Goal: Information Seeking & Learning: Learn about a topic

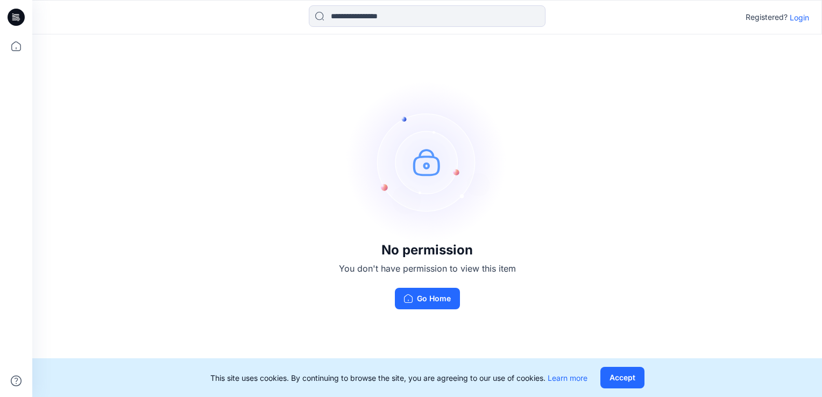
click at [797, 22] on p "Login" at bounding box center [799, 17] width 19 height 11
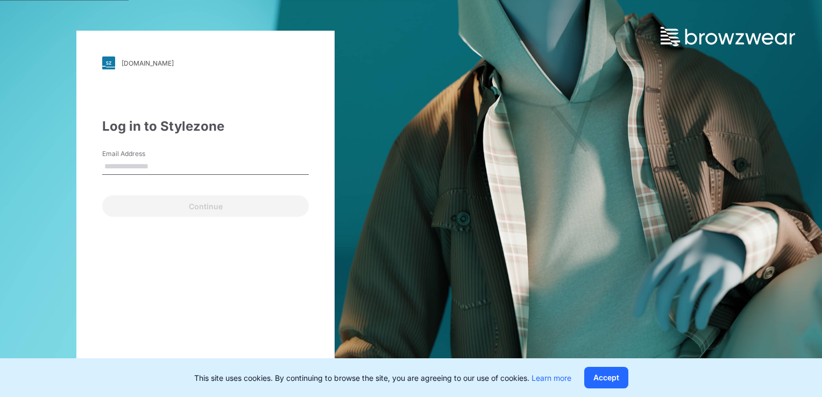
drag, startPoint x: 196, startPoint y: 158, endPoint x: 187, endPoint y: 163, distance: 9.9
click at [196, 159] on input "Email Address" at bounding box center [205, 167] width 207 height 16
click at [169, 167] on input "Email Address" at bounding box center [205, 167] width 207 height 16
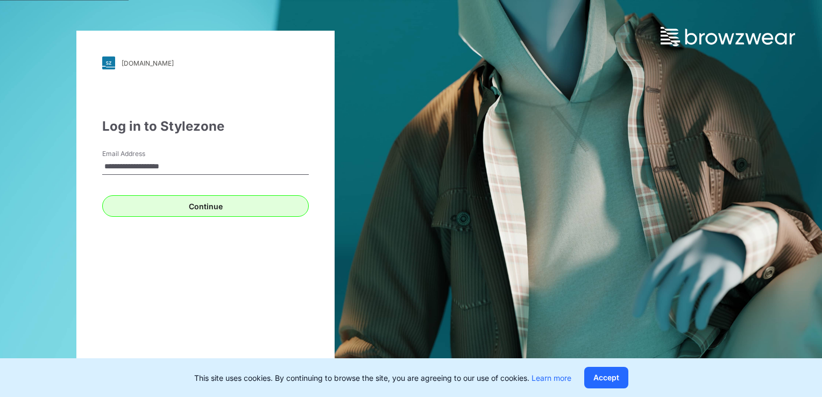
type input "**********"
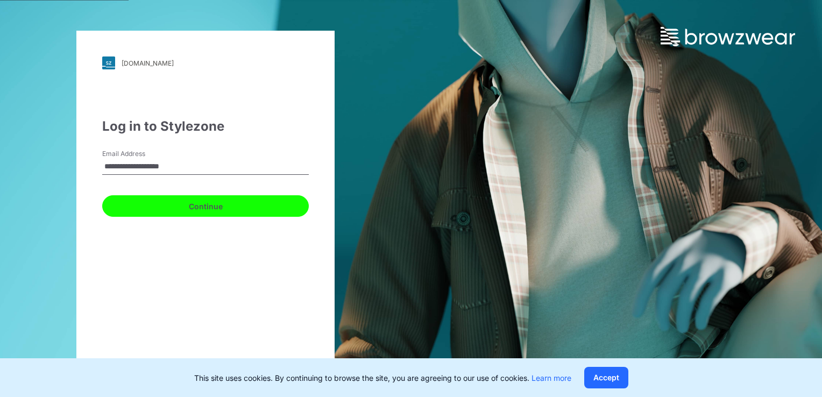
click at [174, 213] on button "Continue" at bounding box center [205, 206] width 207 height 22
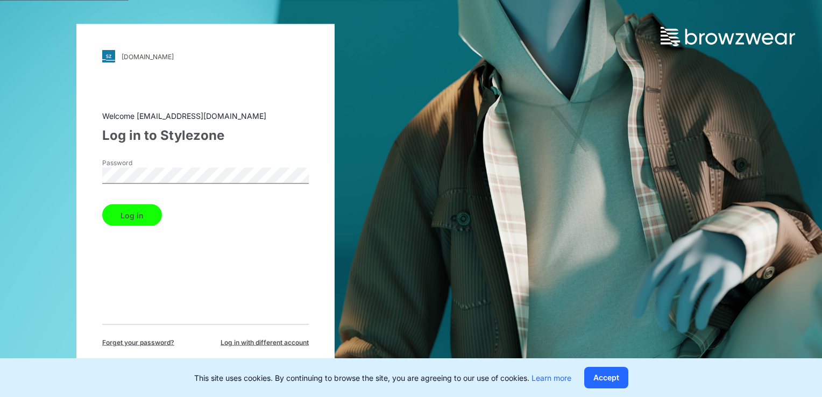
click at [96, 259] on div "walmart.stylezone.com Loading... Welcome smenda@gtimports.net Log in to Stylezo…" at bounding box center [205, 198] width 258 height 349
click at [118, 208] on button "Log in" at bounding box center [132, 215] width 60 height 22
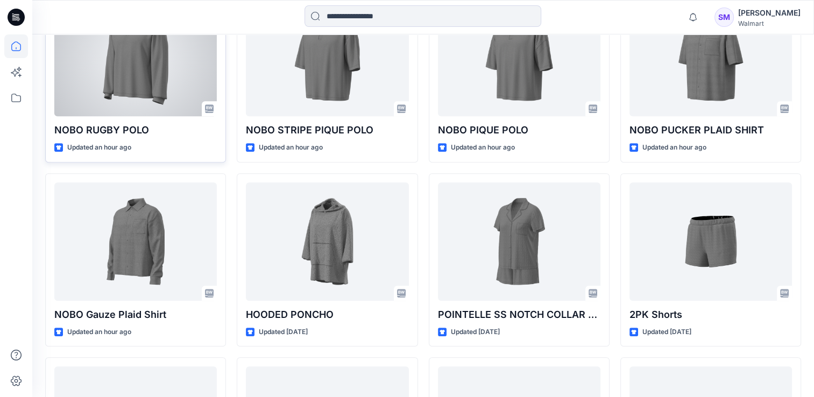
scroll to position [821, 0]
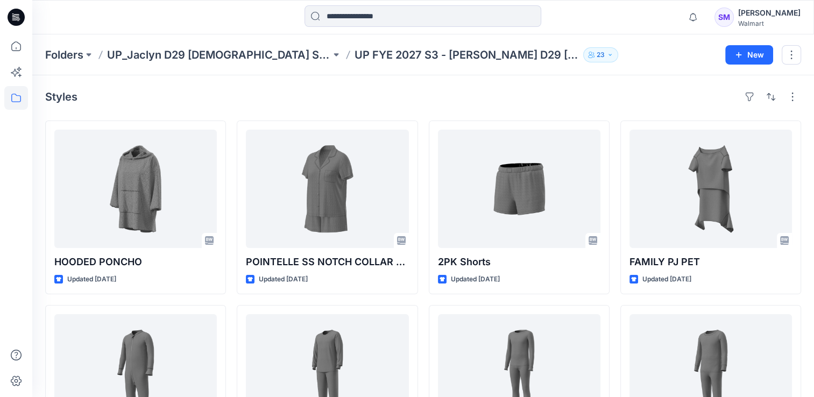
click at [607, 52] on icon "button" at bounding box center [610, 55] width 6 height 6
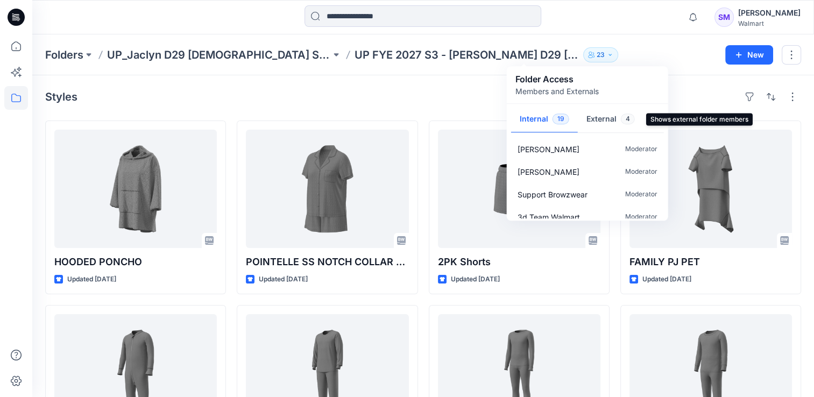
click at [605, 118] on button "External 4" at bounding box center [611, 119] width 66 height 27
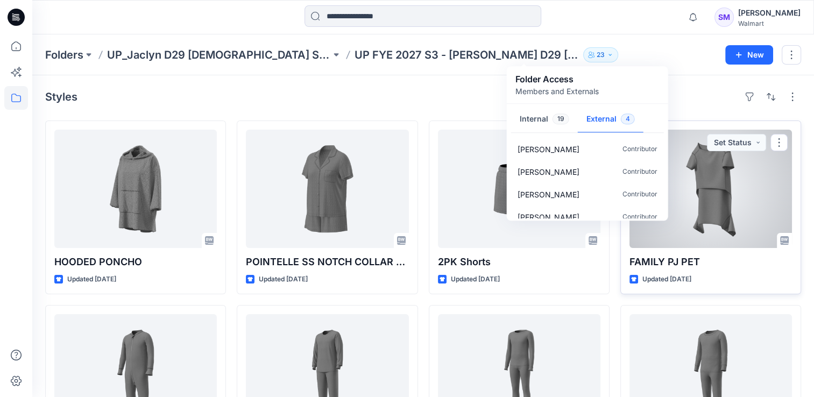
click at [717, 213] on div at bounding box center [710, 189] width 162 height 118
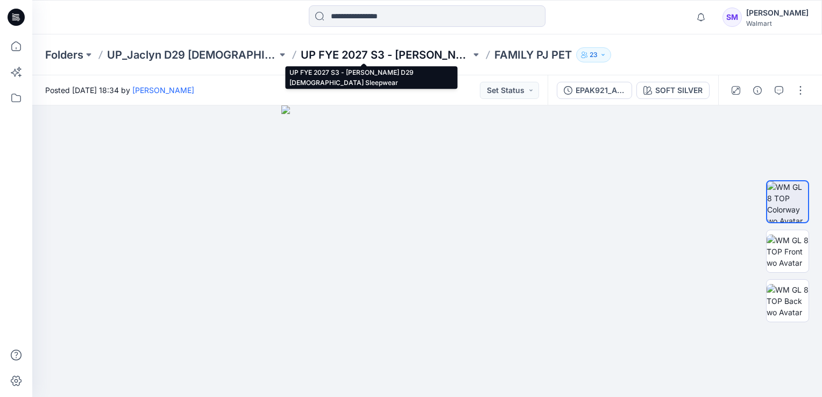
click at [380, 53] on p "UP FYE 2027 S3 - Jaclyn D29 Ladies Sleepwear" at bounding box center [386, 54] width 170 height 15
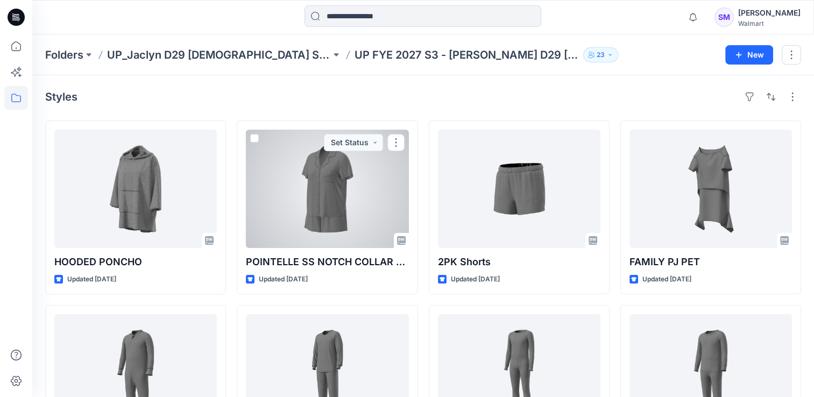
drag, startPoint x: 315, startPoint y: 220, endPoint x: 388, endPoint y: 209, distance: 73.4
click at [315, 220] on div at bounding box center [327, 189] width 162 height 118
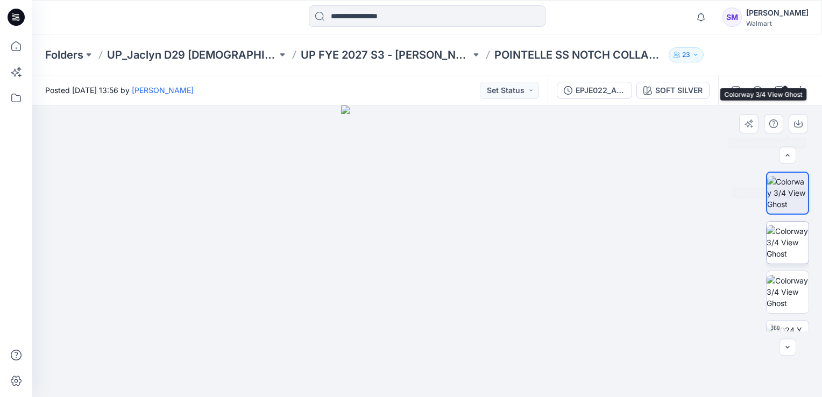
scroll to position [269, 0]
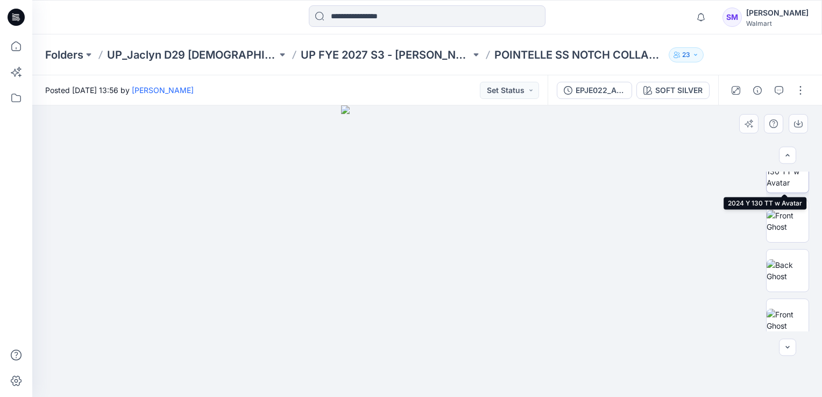
click at [781, 185] on img at bounding box center [788, 171] width 42 height 34
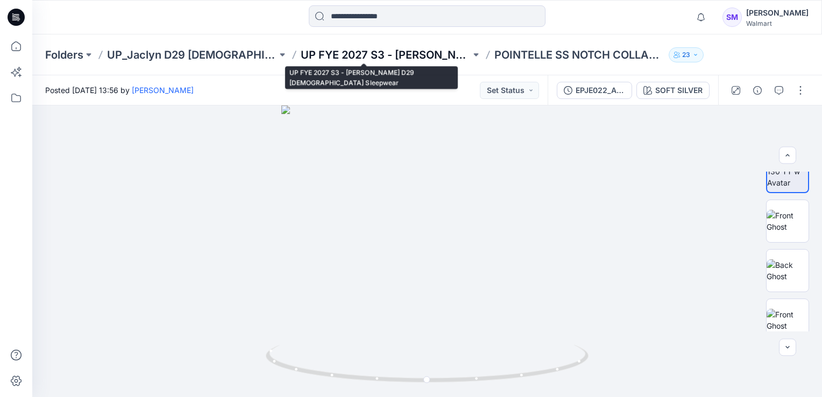
click at [368, 54] on p "UP FYE 2027 S3 - Jaclyn D29 Ladies Sleepwear" at bounding box center [386, 54] width 170 height 15
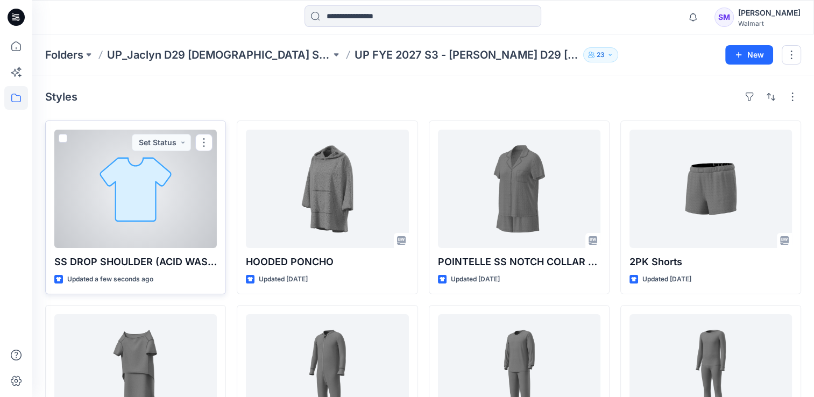
click at [152, 221] on div at bounding box center [135, 189] width 162 height 118
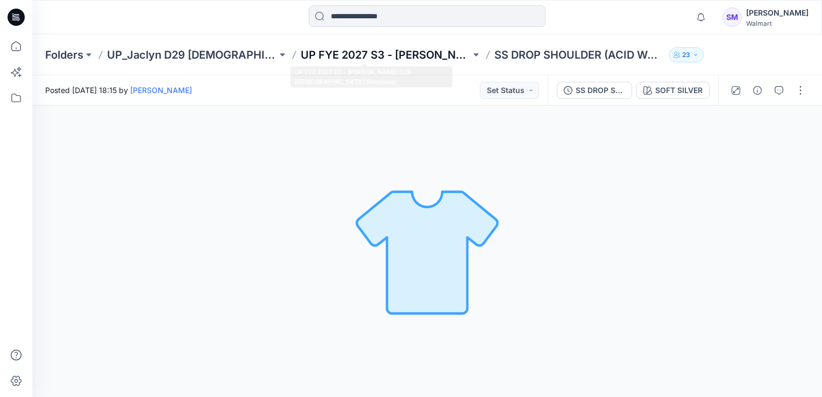
click at [392, 52] on p "UP FYE 2027 S3 - Jaclyn D29 Ladies Sleepwear" at bounding box center [386, 54] width 170 height 15
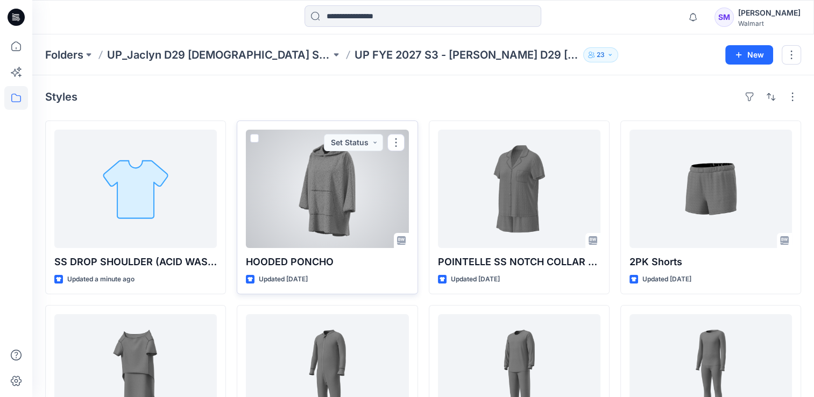
click at [345, 223] on div at bounding box center [327, 189] width 162 height 118
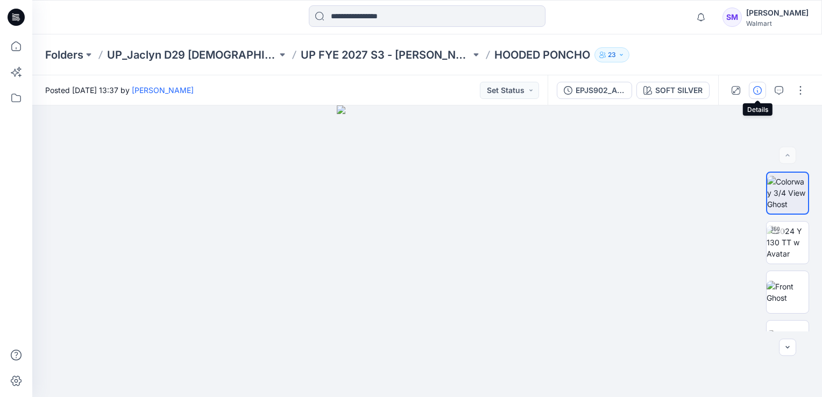
click at [749, 87] on button "button" at bounding box center [757, 90] width 17 height 17
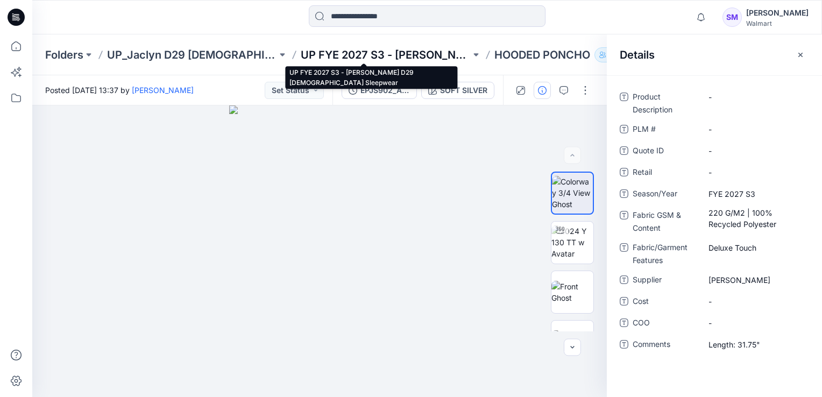
click at [364, 56] on p "UP FYE 2027 S3 - Jaclyn D29 Ladies Sleepwear" at bounding box center [386, 54] width 170 height 15
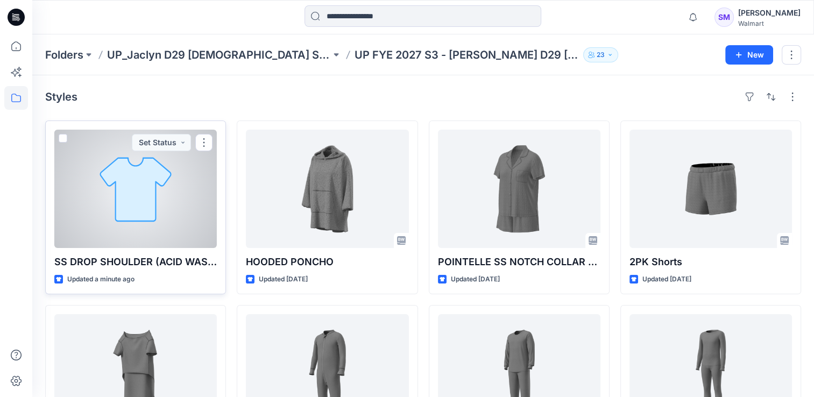
click at [168, 208] on div at bounding box center [135, 189] width 162 height 118
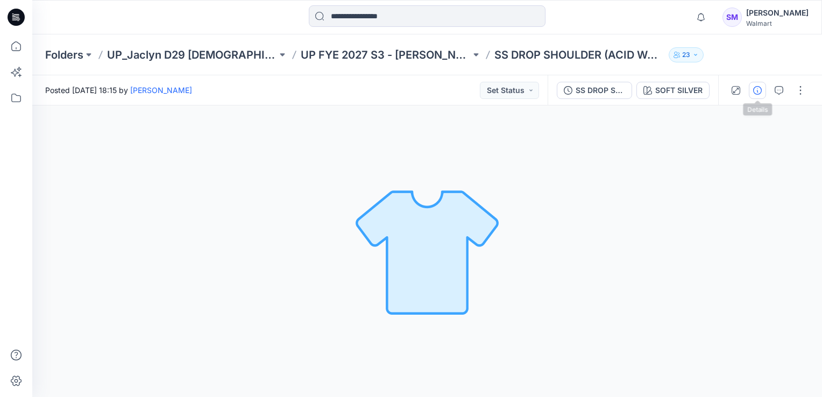
click at [758, 86] on icon "button" at bounding box center [757, 90] width 9 height 9
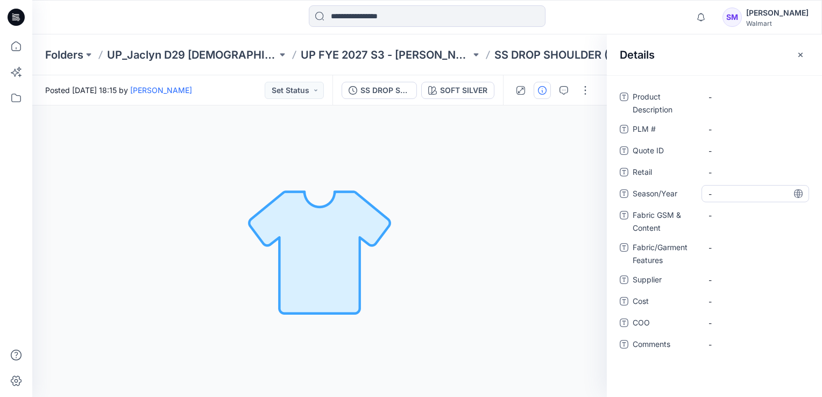
click at [723, 195] on span "-" at bounding box center [756, 193] width 94 height 11
type textarea "**********"
click at [729, 278] on span "-" at bounding box center [756, 279] width 94 height 11
type textarea "******"
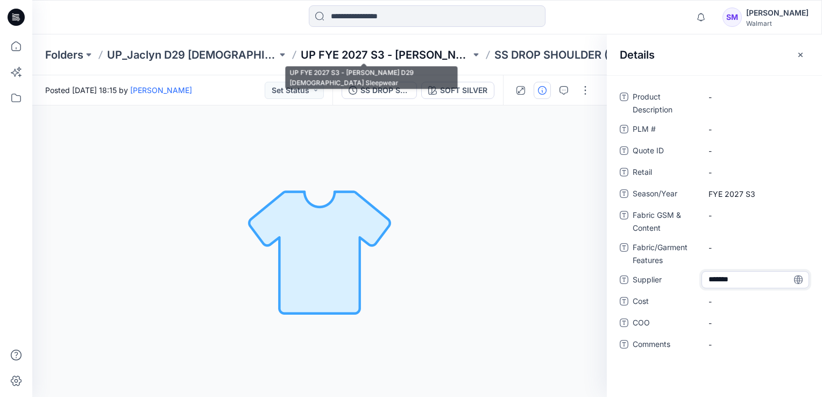
click at [366, 59] on p "UP FYE 2027 S3 - Jaclyn D29 Ladies Sleepwear" at bounding box center [386, 54] width 170 height 15
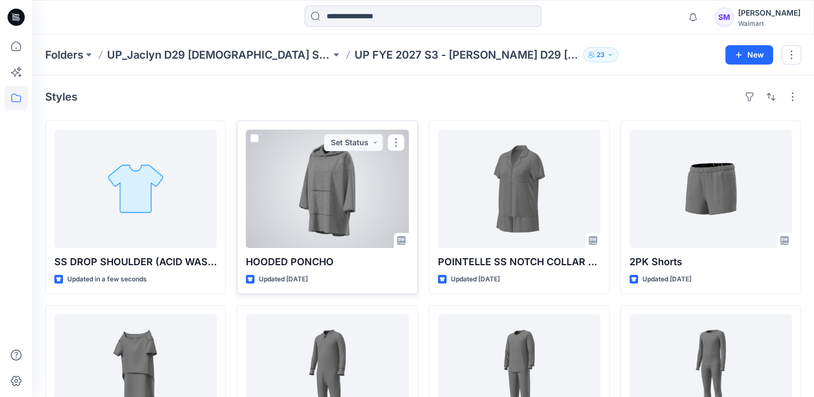
click at [325, 219] on div at bounding box center [327, 189] width 162 height 118
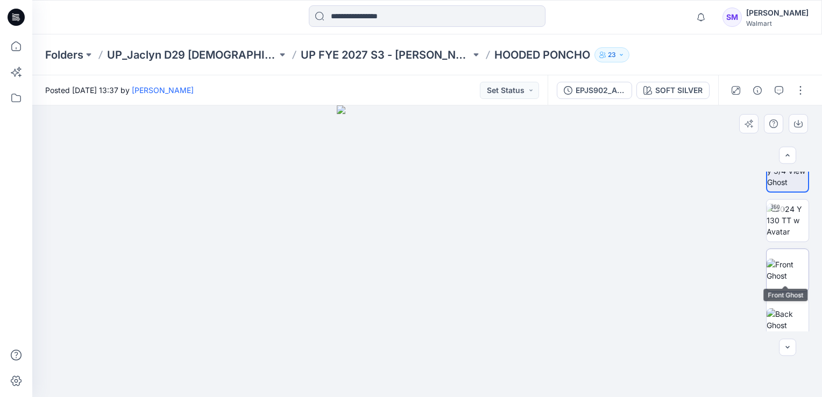
scroll to position [31, 0]
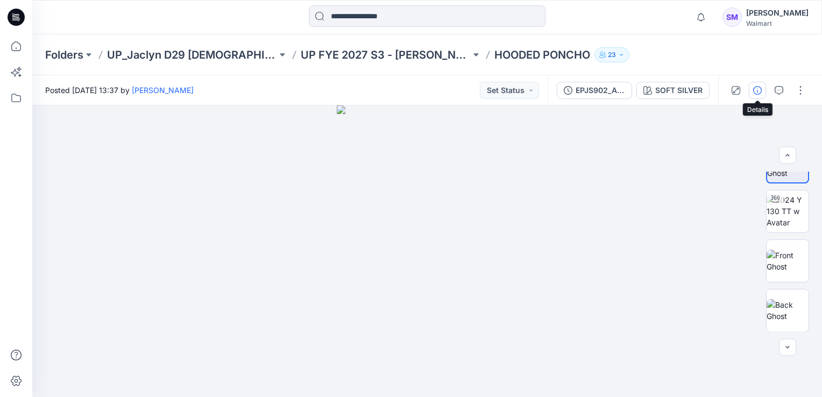
click at [758, 87] on icon "button" at bounding box center [757, 90] width 9 height 9
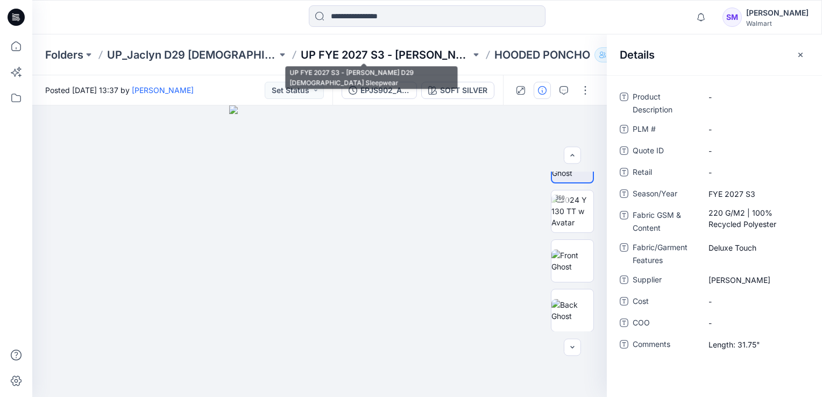
click at [316, 49] on p "UP FYE 2027 S3 - Jaclyn D29 Ladies Sleepwear" at bounding box center [386, 54] width 170 height 15
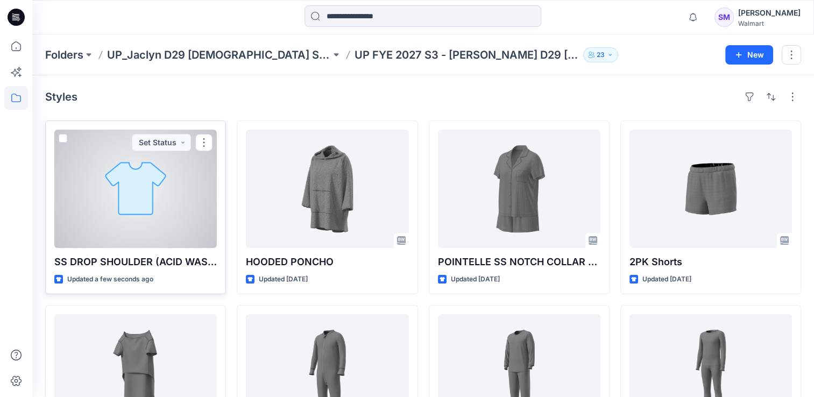
click at [142, 206] on div at bounding box center [135, 189] width 162 height 118
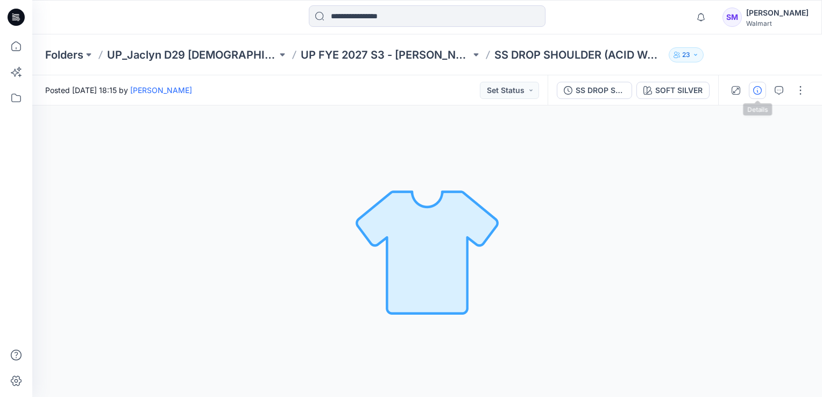
click at [761, 90] on icon "button" at bounding box center [757, 90] width 9 height 9
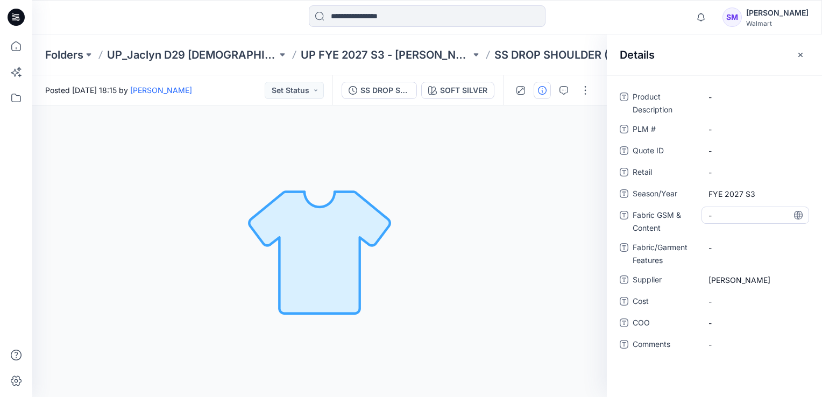
click at [732, 218] on Content "-" at bounding box center [756, 215] width 94 height 11
type textarea "**********"
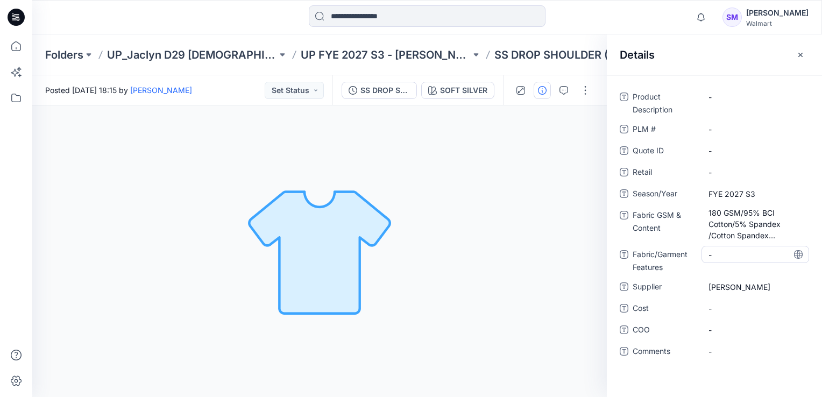
click at [726, 244] on div "Product Description - PLM # - Quote ID - Retail - Season/Year FYE 2027 S3 Fabri…" at bounding box center [714, 230] width 189 height 285
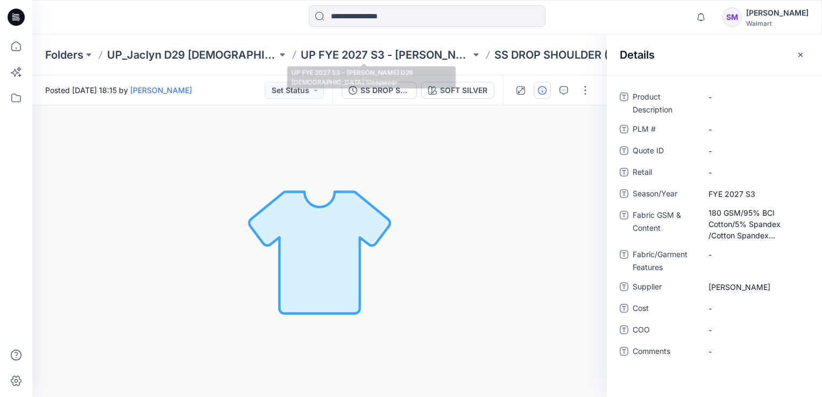
click at [397, 46] on div "Folders UP_Jaclyn D29 Ladies Sleep UP FYE 2027 S3 - Jaclyn D29 Ladies Sleepwear…" at bounding box center [427, 54] width 790 height 41
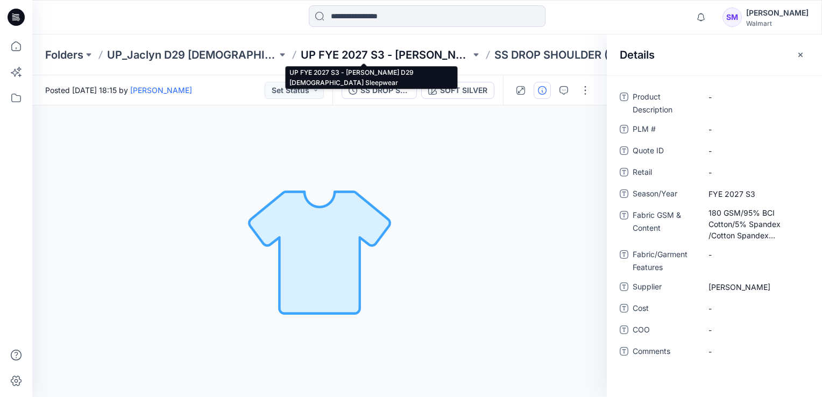
click at [400, 56] on p "UP FYE 2027 S3 - Jaclyn D29 Ladies Sleepwear" at bounding box center [386, 54] width 170 height 15
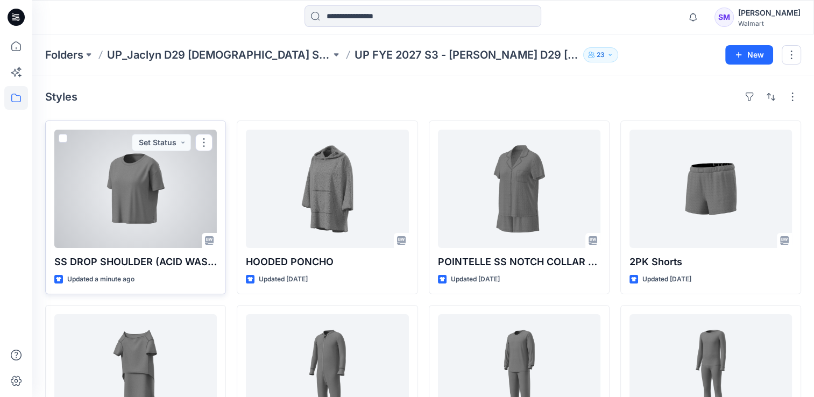
click at [138, 210] on div at bounding box center [135, 189] width 162 height 118
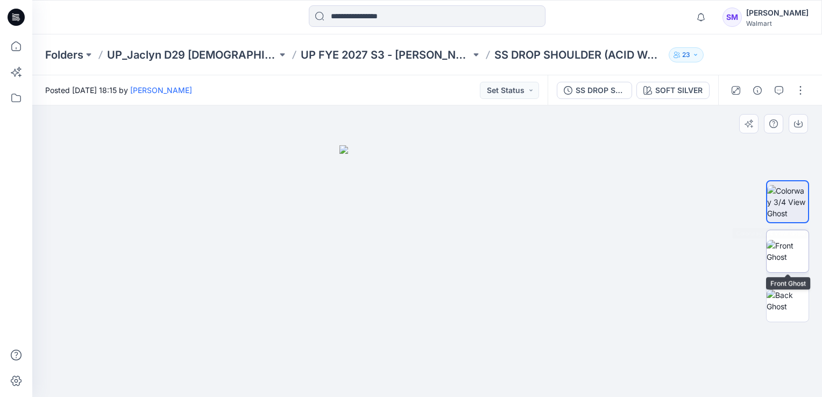
click at [777, 257] on img at bounding box center [788, 251] width 42 height 23
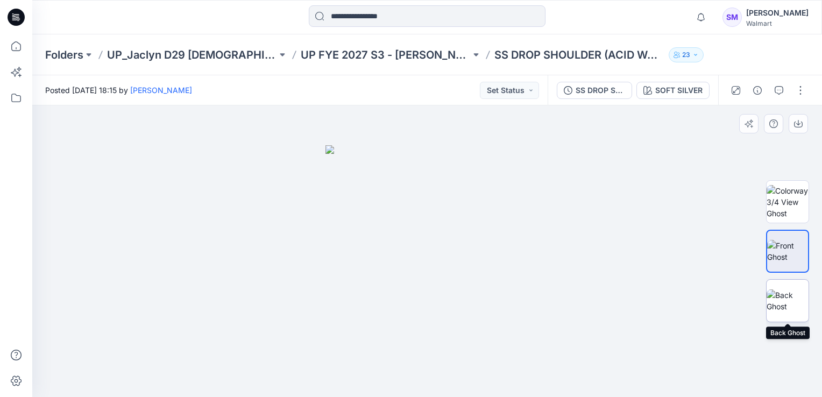
click at [783, 292] on img at bounding box center [788, 300] width 42 height 23
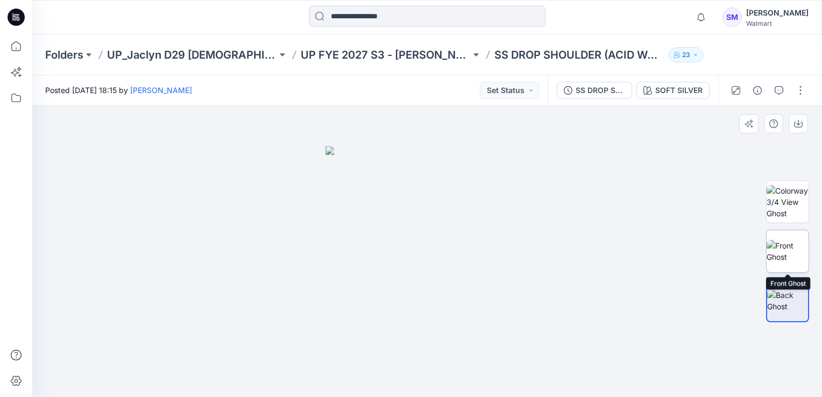
drag, startPoint x: 795, startPoint y: 244, endPoint x: 791, endPoint y: 232, distance: 12.4
click at [795, 244] on img at bounding box center [788, 251] width 42 height 23
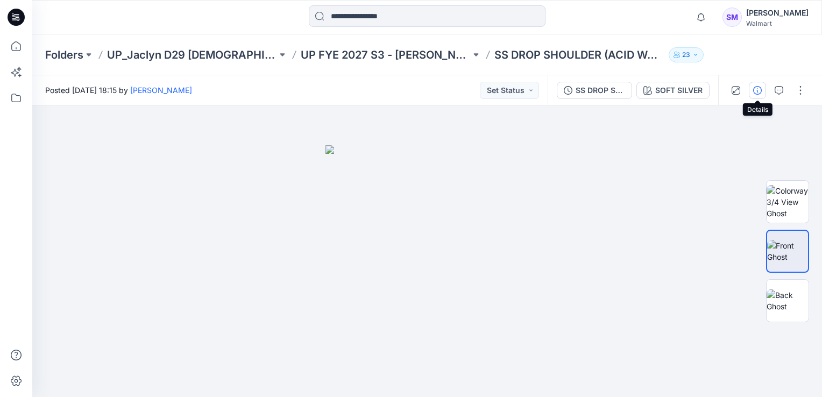
click at [760, 91] on icon "button" at bounding box center [757, 90] width 9 height 9
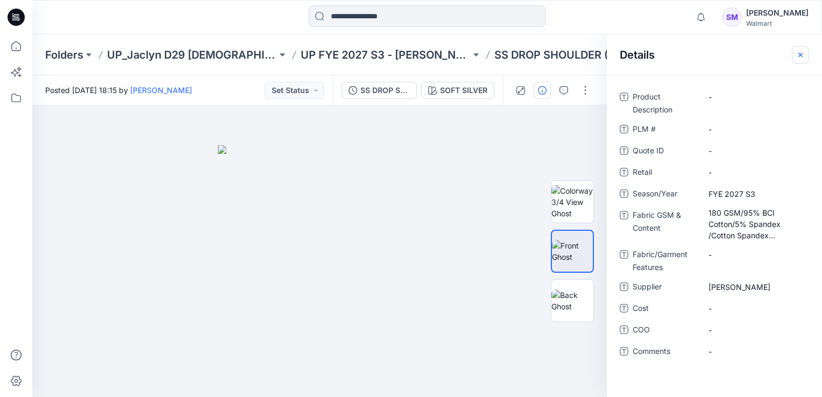
click at [802, 52] on icon "button" at bounding box center [800, 55] width 9 height 9
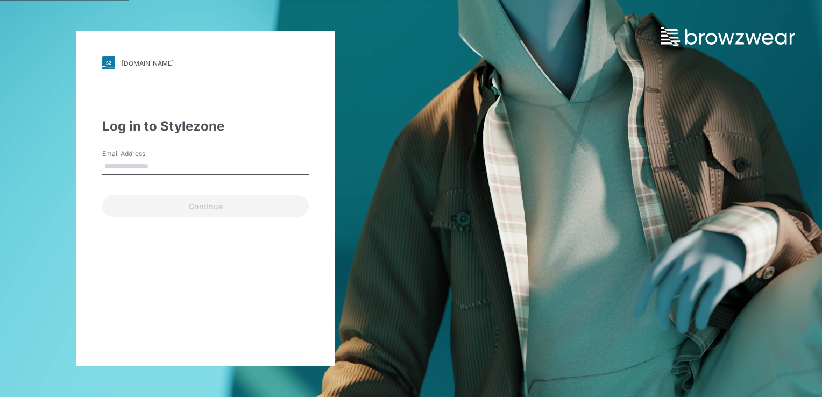
click at [133, 165] on input "Email Address" at bounding box center [205, 167] width 207 height 16
type input "**********"
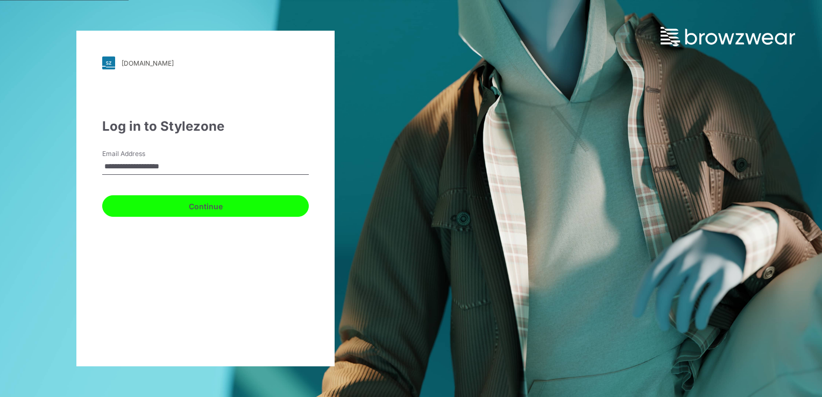
click at [196, 210] on button "Continue" at bounding box center [205, 206] width 207 height 22
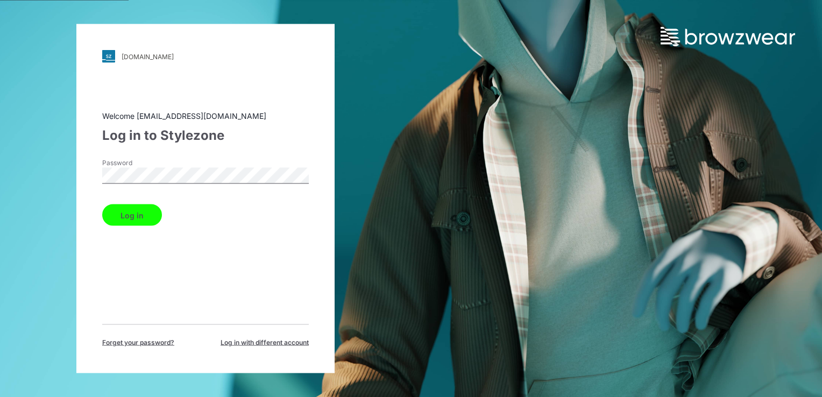
click at [136, 216] on button "Log in" at bounding box center [132, 215] width 60 height 22
click at [121, 221] on button "Log in" at bounding box center [132, 215] width 60 height 22
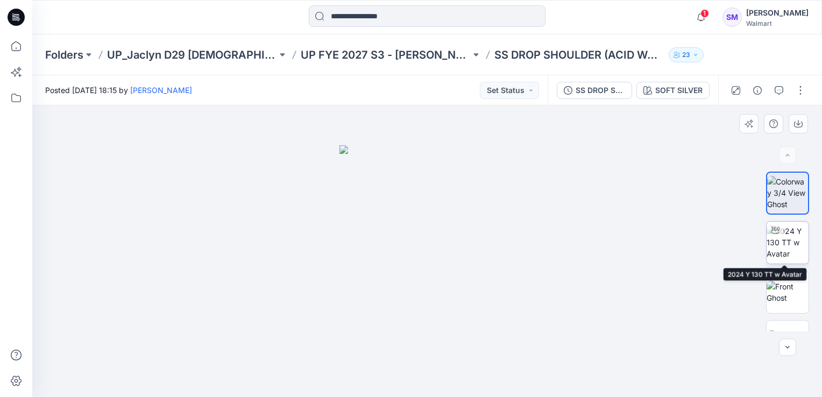
click at [788, 242] on img at bounding box center [788, 242] width 42 height 34
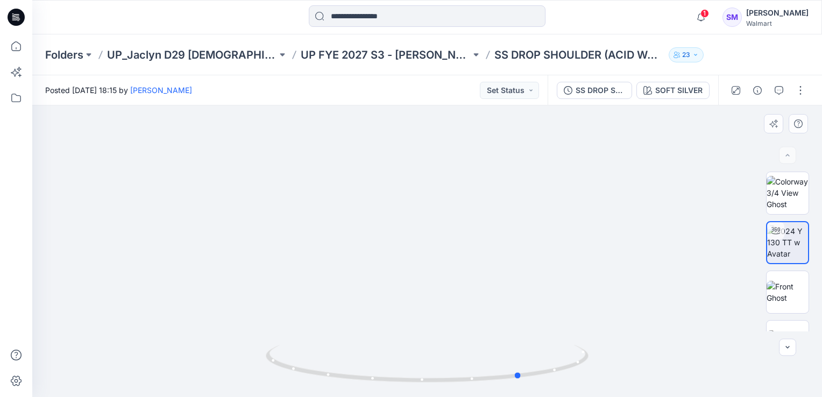
drag, startPoint x: 430, startPoint y: 379, endPoint x: 554, endPoint y: 315, distance: 139.3
click at [202, 362] on div at bounding box center [427, 251] width 790 height 292
click at [799, 296] on img at bounding box center [788, 292] width 42 height 23
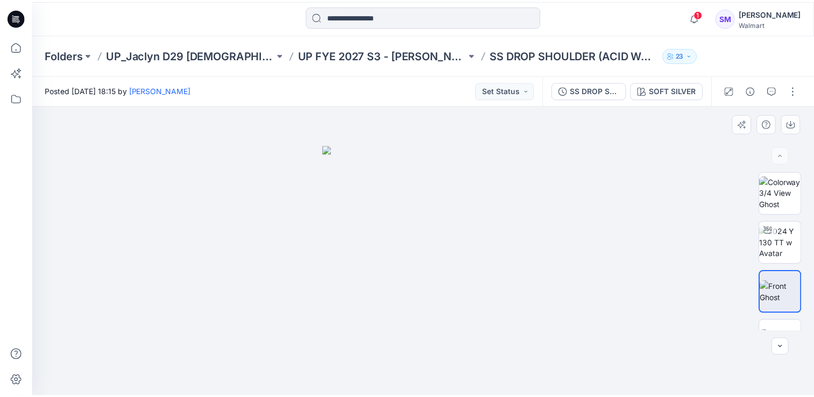
scroll to position [31, 0]
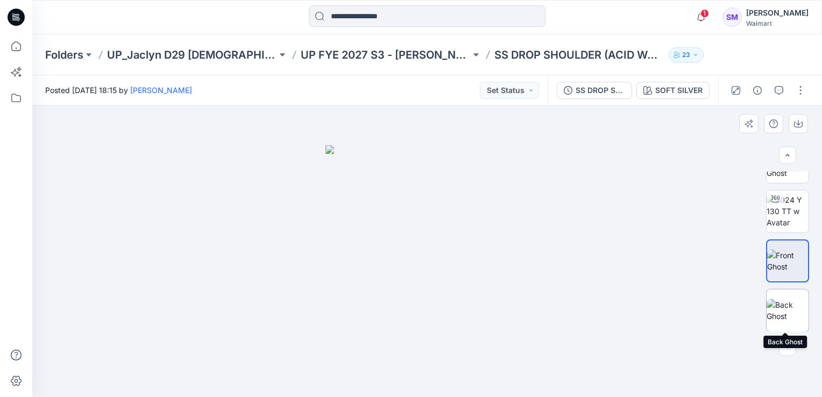
click at [785, 299] on img at bounding box center [788, 310] width 42 height 23
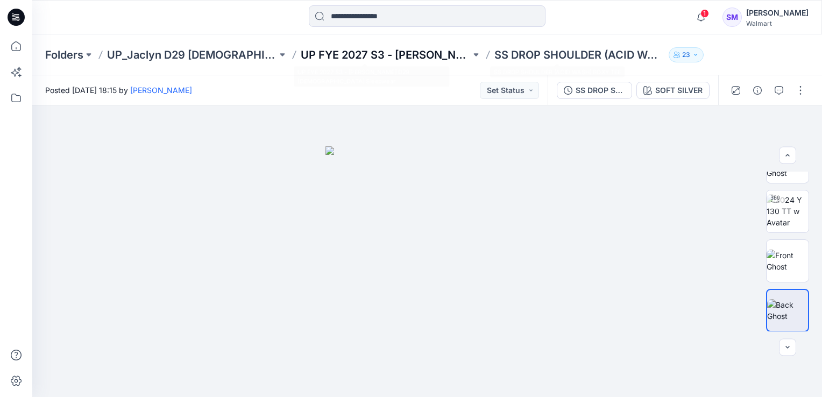
click at [400, 53] on p "UP FYE 2027 S3 - Jaclyn D29 Ladies Sleepwear" at bounding box center [386, 54] width 170 height 15
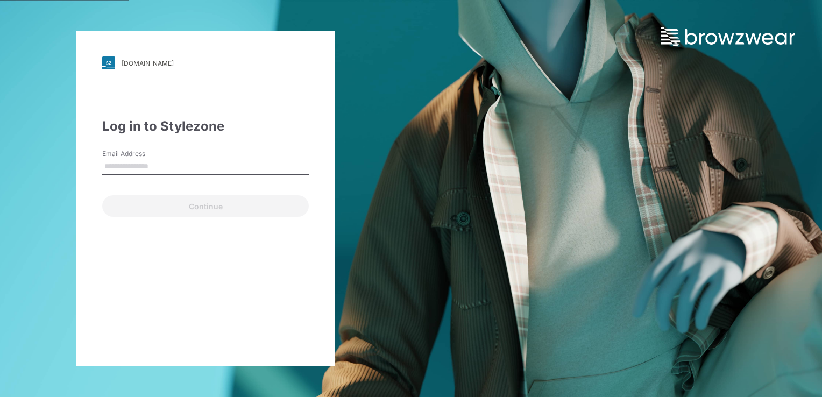
click at [155, 165] on input "Email Address" at bounding box center [205, 167] width 207 height 16
type input "**********"
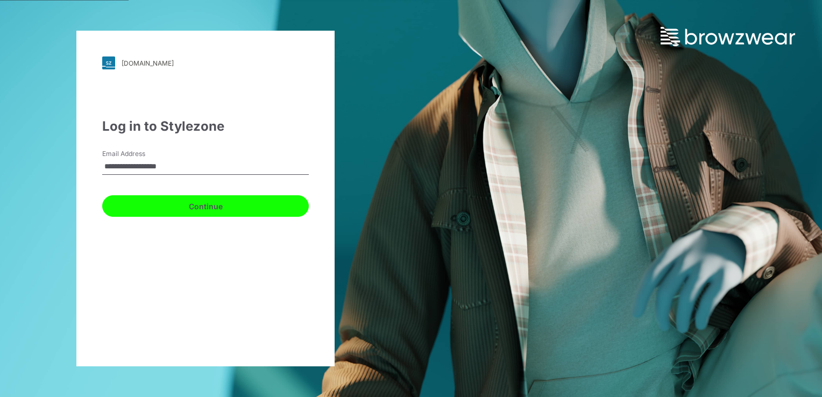
click at [194, 212] on button "Continue" at bounding box center [205, 206] width 207 height 22
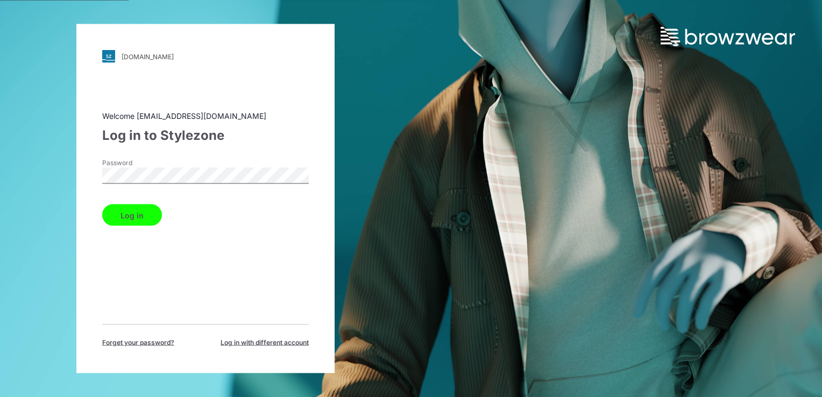
click at [310, 251] on div "[DOMAIN_NAME] Loading... Welcome [EMAIL_ADDRESS][DOMAIN_NAME] Log in to Stylezo…" at bounding box center [205, 198] width 258 height 349
click at [152, 214] on button "Log in" at bounding box center [132, 215] width 60 height 22
